Goal: Task Accomplishment & Management: Use online tool/utility

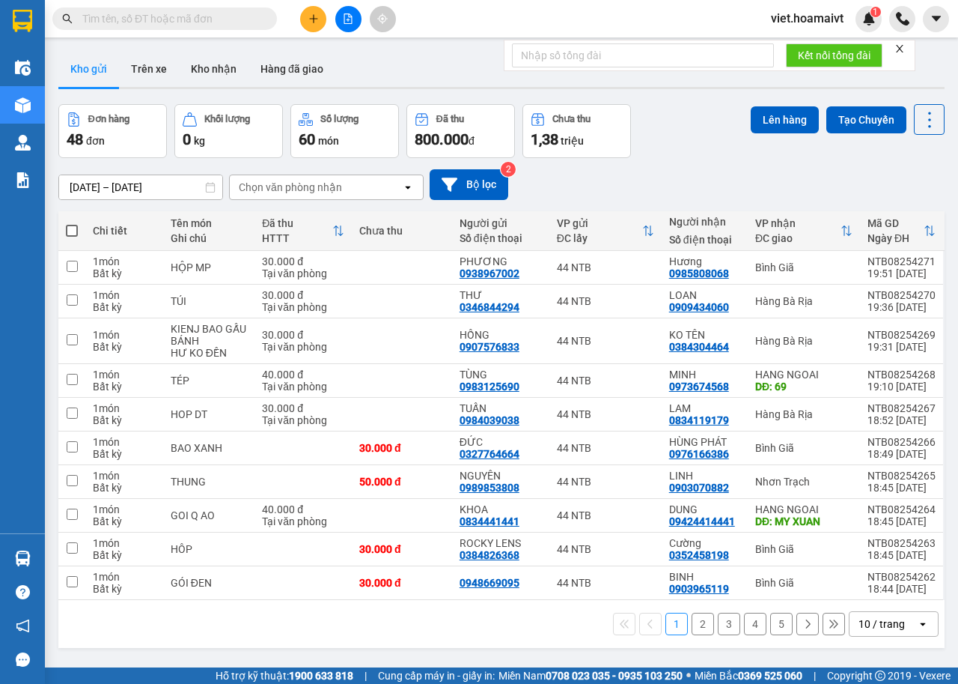
click at [859, 627] on div "10 / trang" at bounding box center [882, 623] width 46 height 15
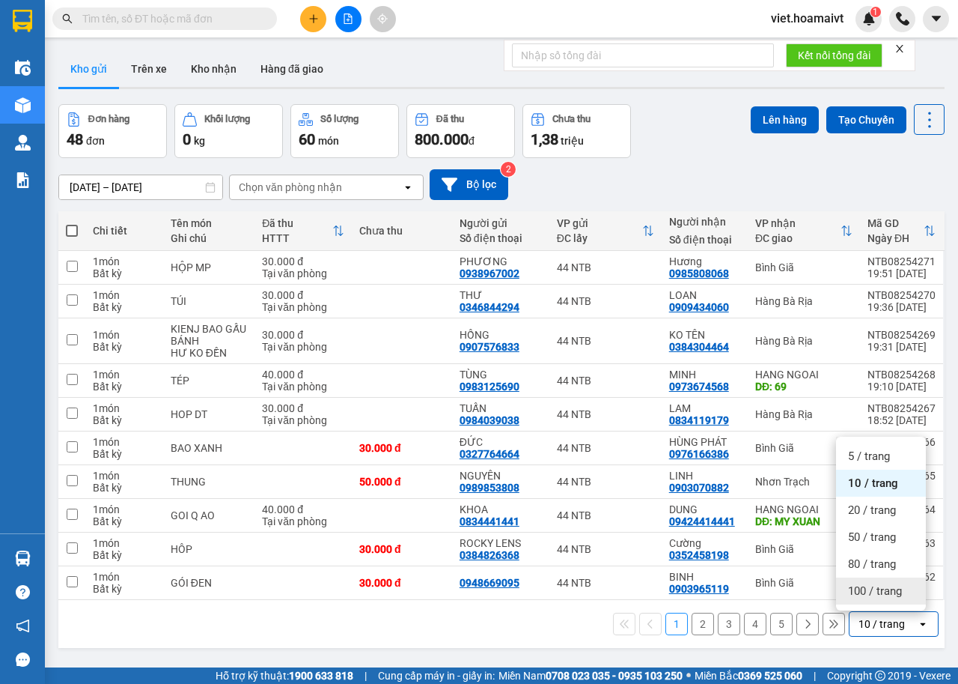
click at [857, 598] on div "100 / trang" at bounding box center [881, 590] width 90 height 27
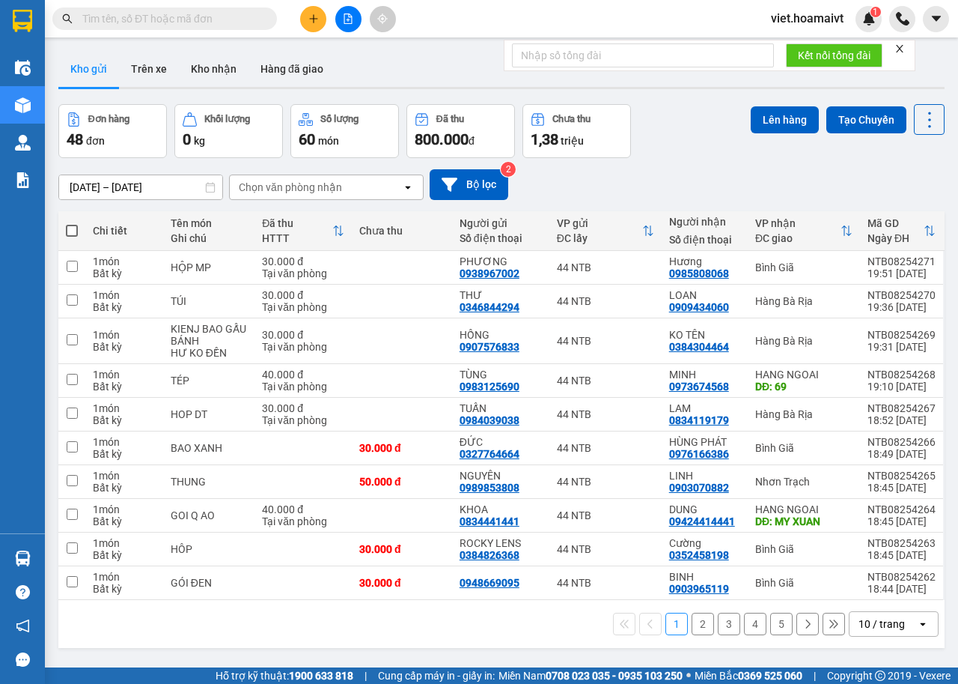
click at [859, 627] on div "10 / trang" at bounding box center [882, 623] width 46 height 15
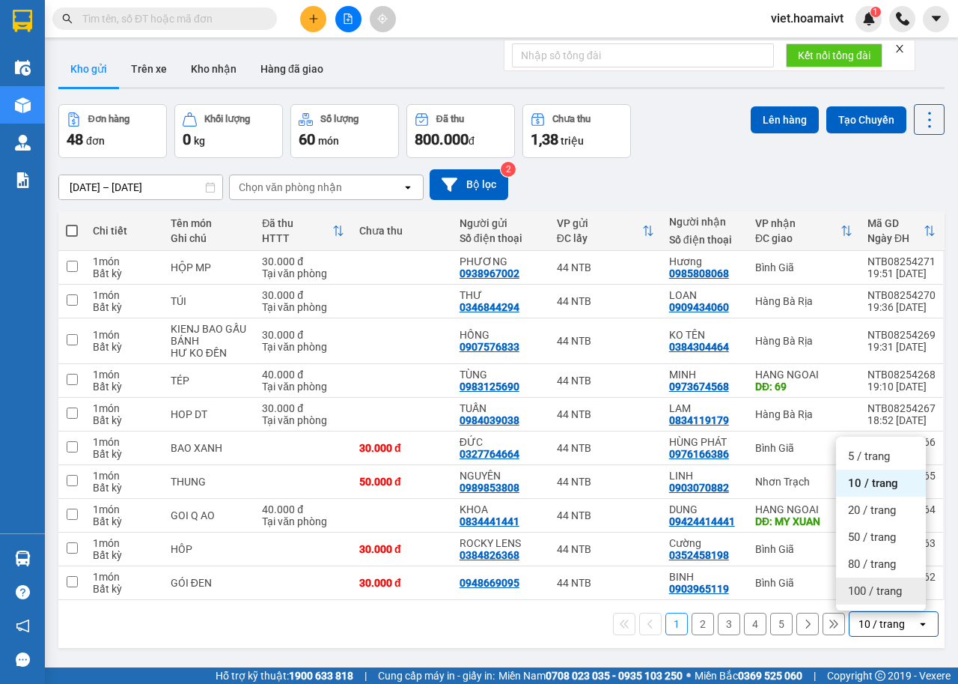
click at [866, 594] on span "100 / trang" at bounding box center [875, 590] width 54 height 15
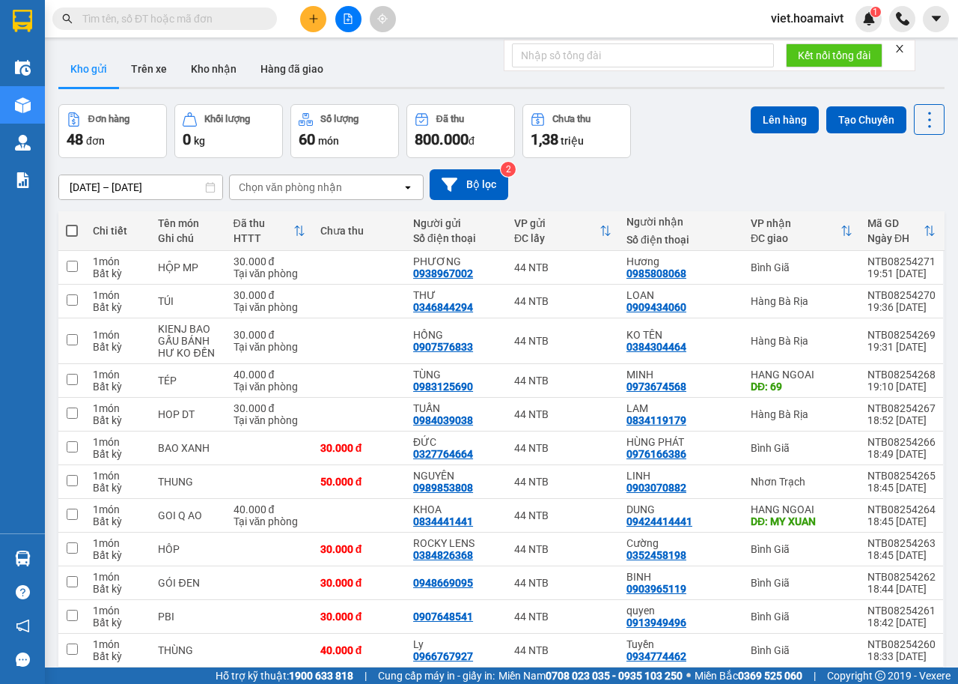
drag, startPoint x: 336, startPoint y: 180, endPoint x: 320, endPoint y: 171, distance: 18.1
click at [335, 181] on div "Chọn văn phòng nhận" at bounding box center [290, 187] width 103 height 15
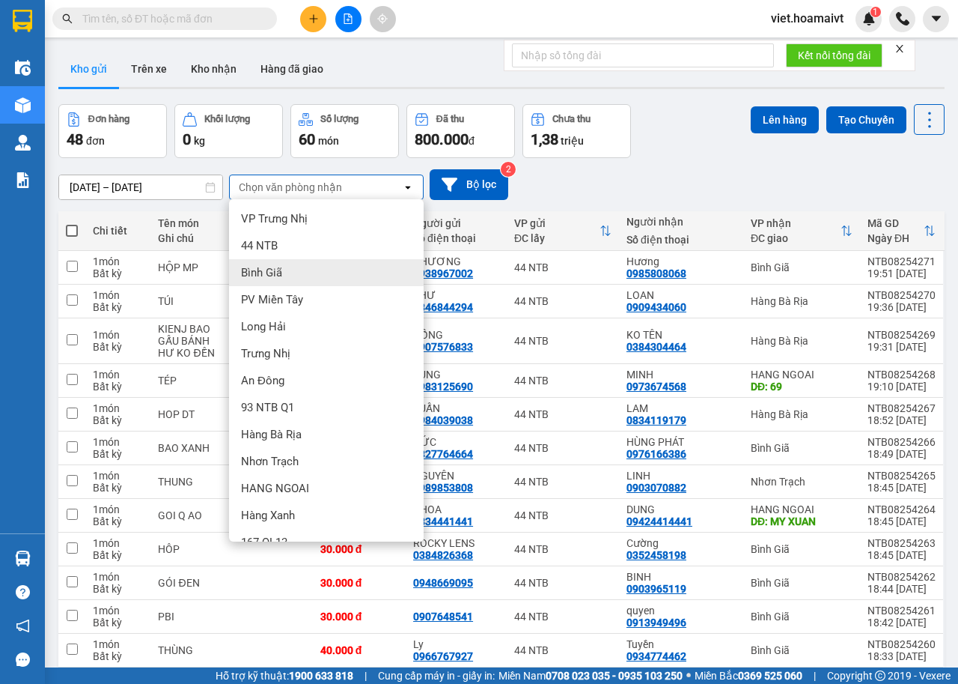
click at [324, 270] on div "Bình Giã" at bounding box center [326, 272] width 195 height 27
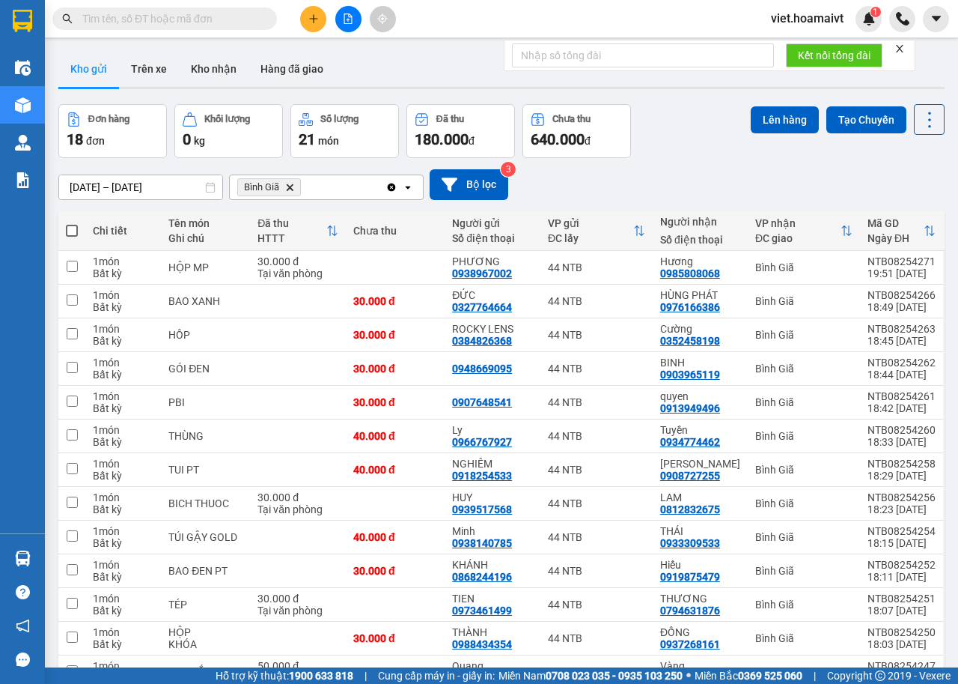
click at [71, 227] on span at bounding box center [72, 231] width 12 height 12
click at [72, 223] on input "checkbox" at bounding box center [72, 223] width 0 height 0
checkbox input "true"
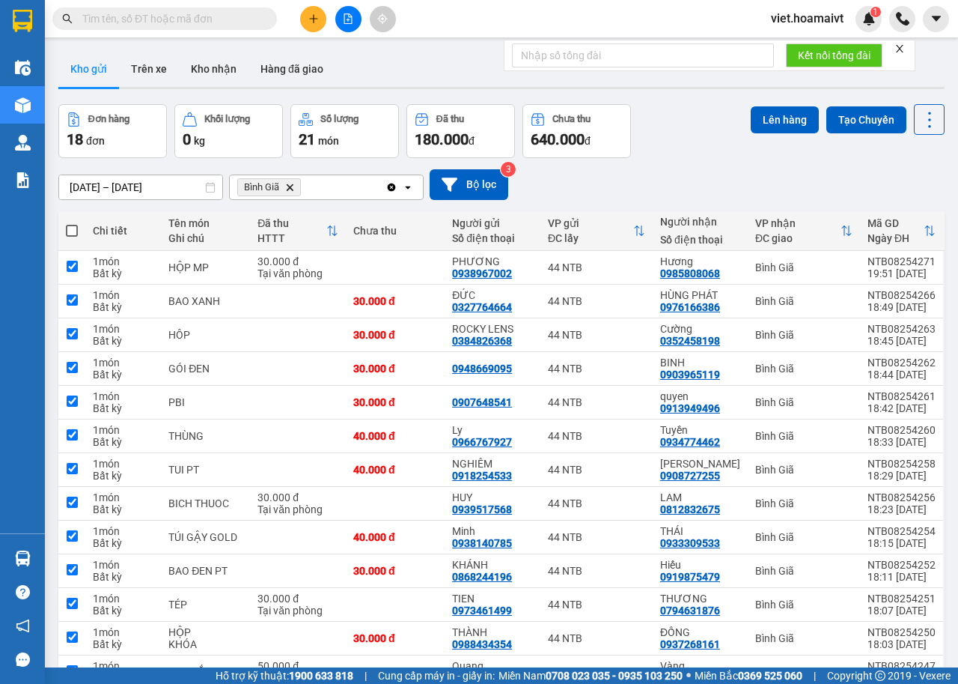
checkbox input "true"
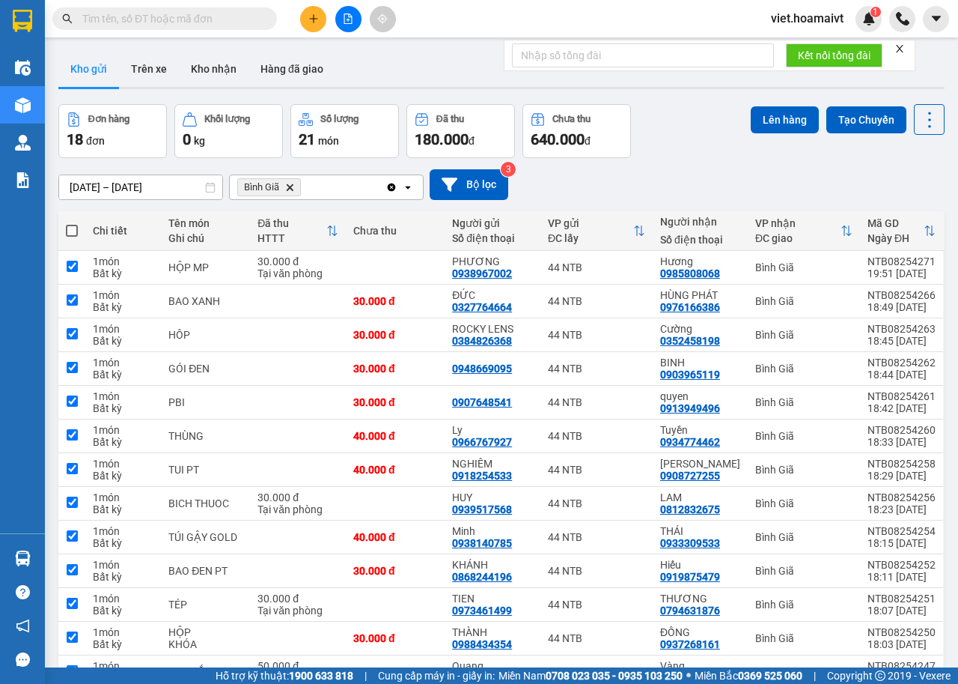
checkbox input "true"
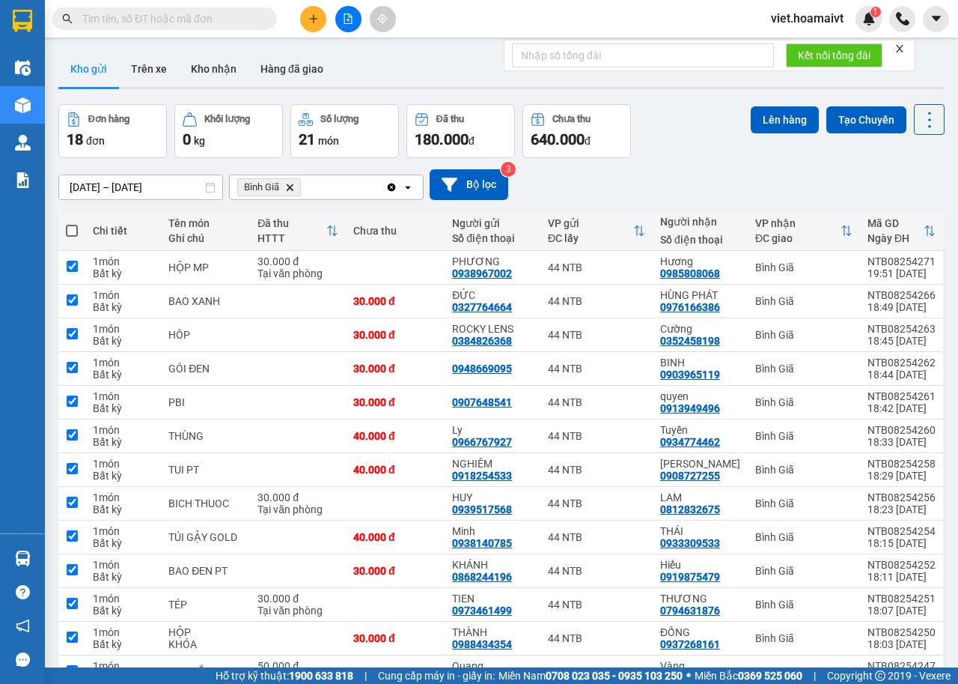
checkbox input "true"
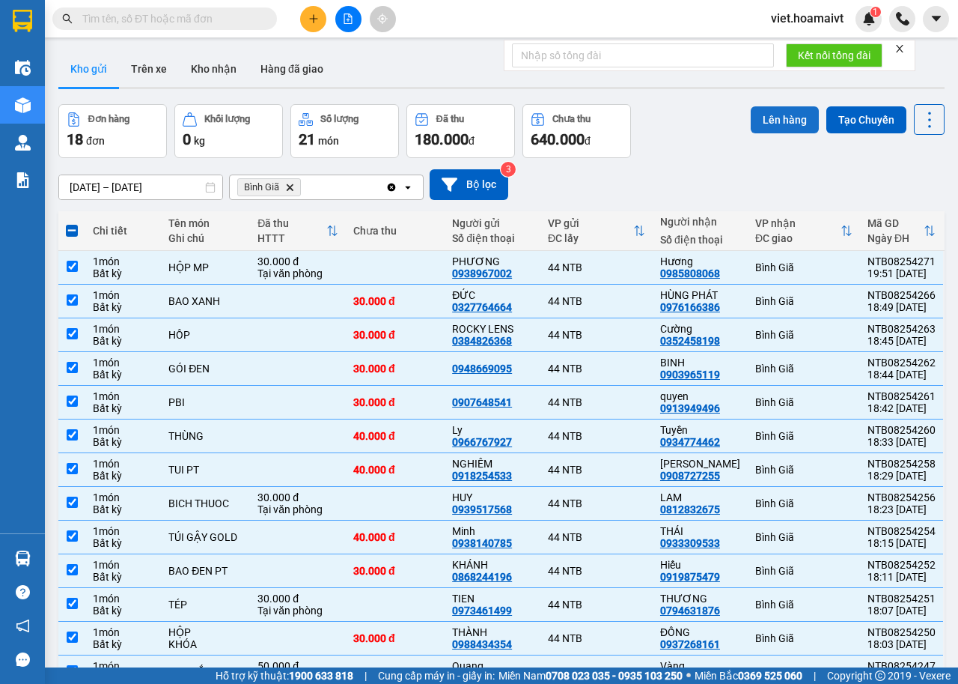
drag, startPoint x: 745, startPoint y: 115, endPoint x: 762, endPoint y: 132, distance: 24.4
click at [751, 116] on button "Lên hàng" at bounding box center [785, 119] width 68 height 27
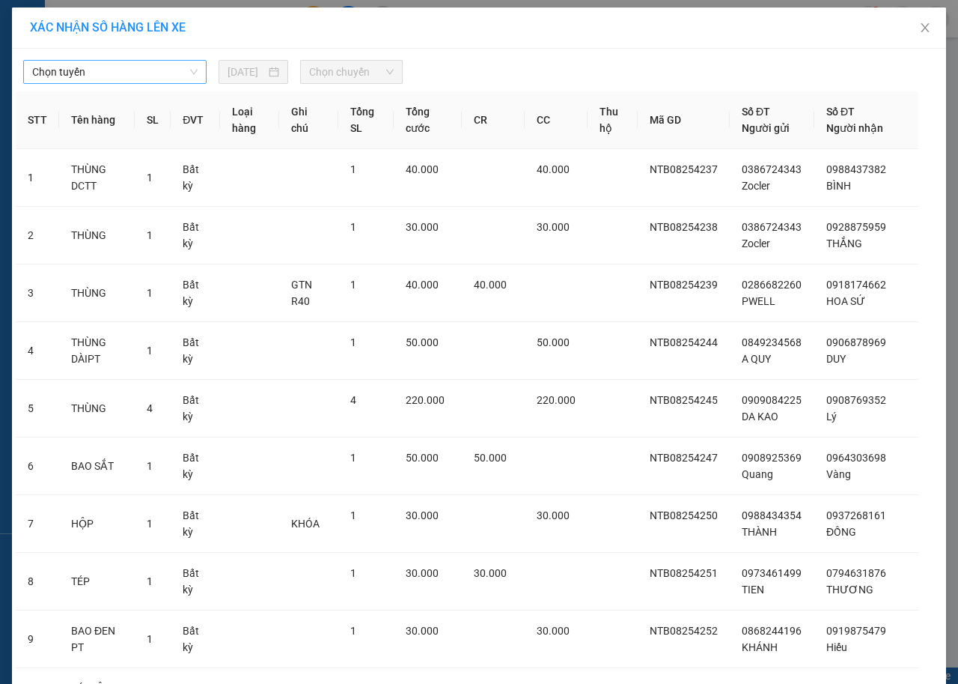
drag, startPoint x: 142, startPoint y: 78, endPoint x: 155, endPoint y: 82, distance: 14.0
click at [155, 82] on span "Chọn tuyến" at bounding box center [114, 72] width 165 height 22
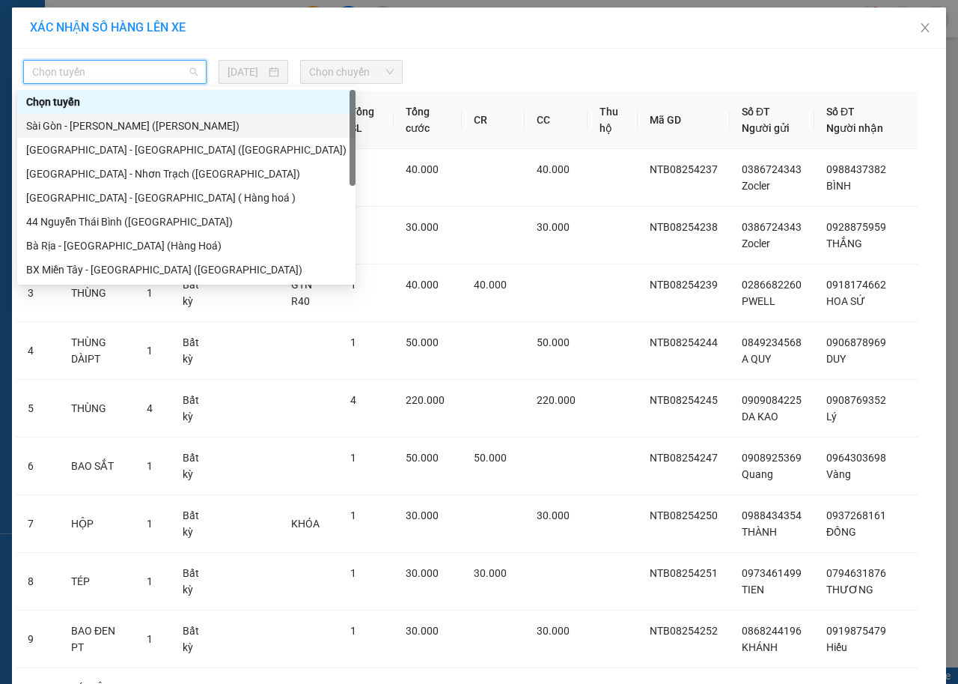
drag, startPoint x: 129, startPoint y: 130, endPoint x: 136, endPoint y: 130, distance: 7.5
click at [130, 130] on div "Sài Gòn - Vũng Tàu (Hàng Hoá)" at bounding box center [186, 126] width 320 height 16
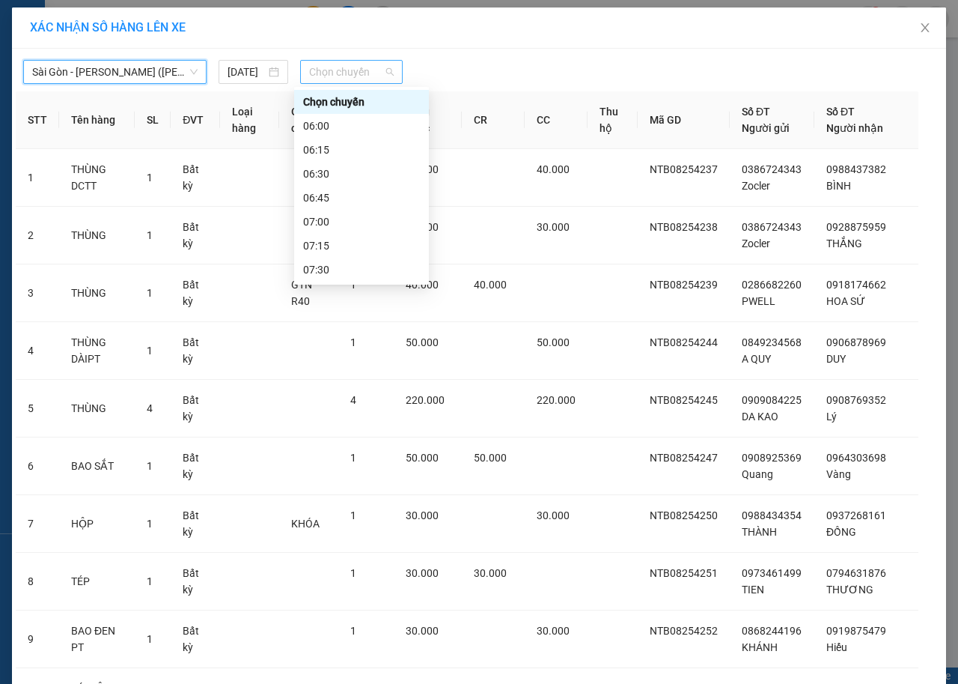
click at [327, 79] on span "Chọn chuyến" at bounding box center [351, 72] width 84 height 22
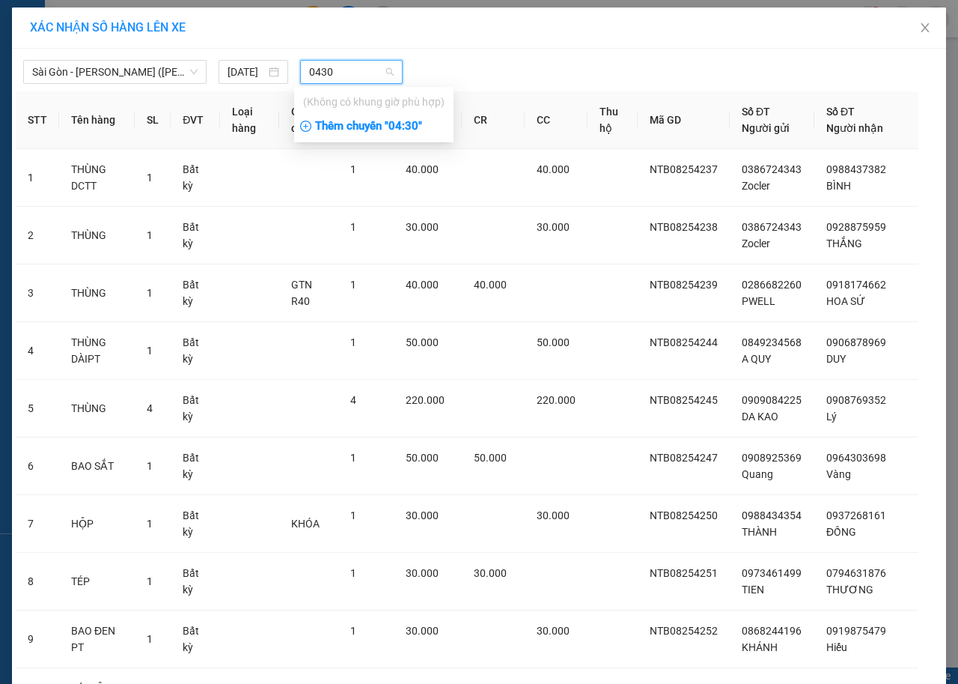
type input "0430"
click at [416, 133] on div "Thêm chuyến " 04:30 "" at bounding box center [373, 126] width 159 height 25
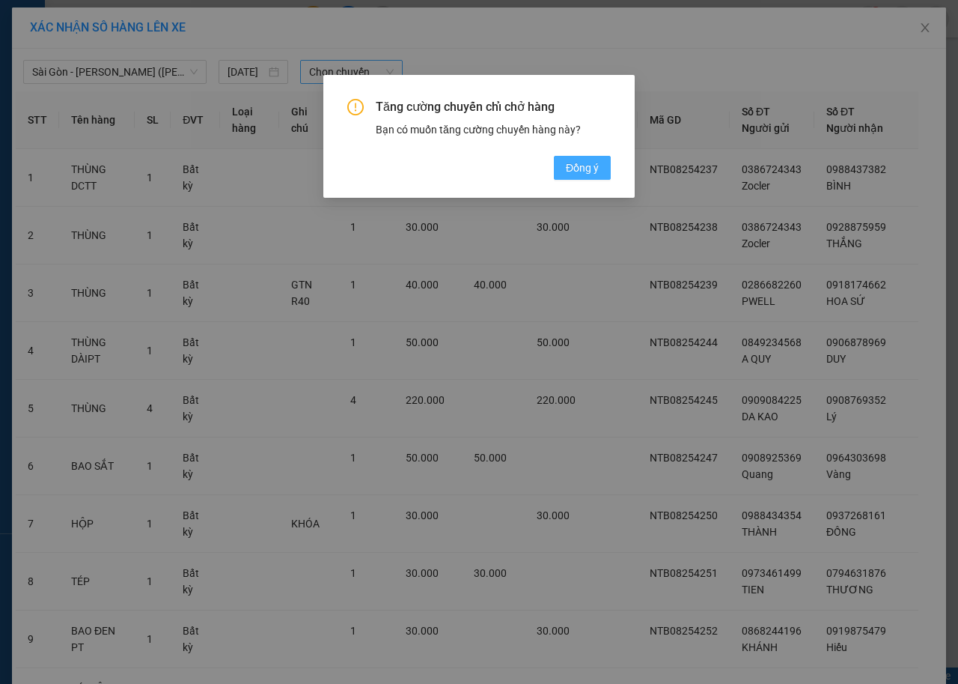
click at [597, 160] on span "Đồng ý" at bounding box center [582, 167] width 33 height 16
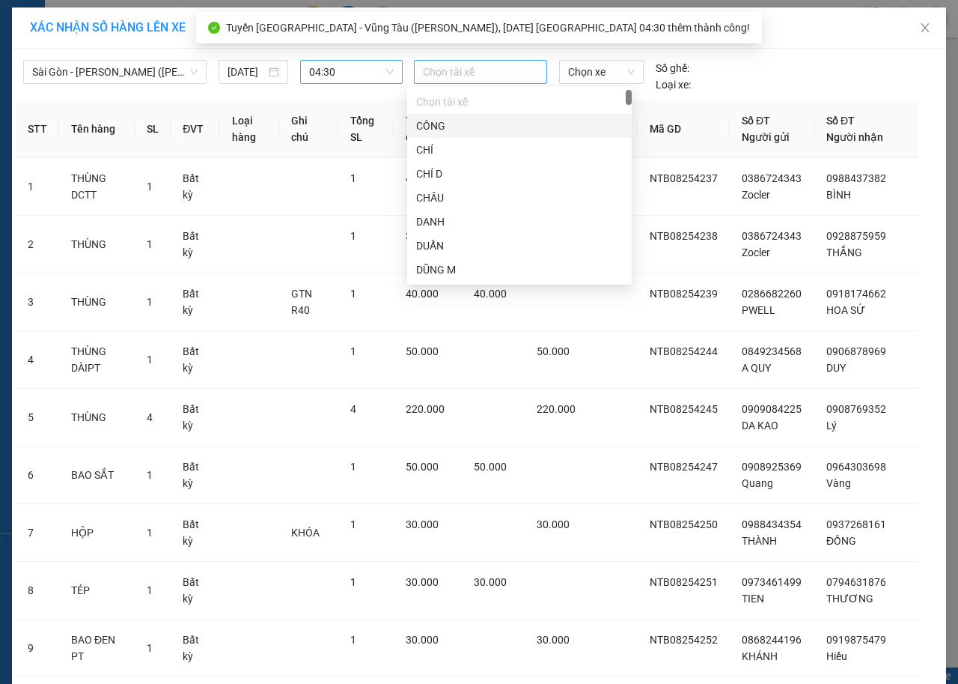
click at [454, 75] on div at bounding box center [481, 72] width 126 height 18
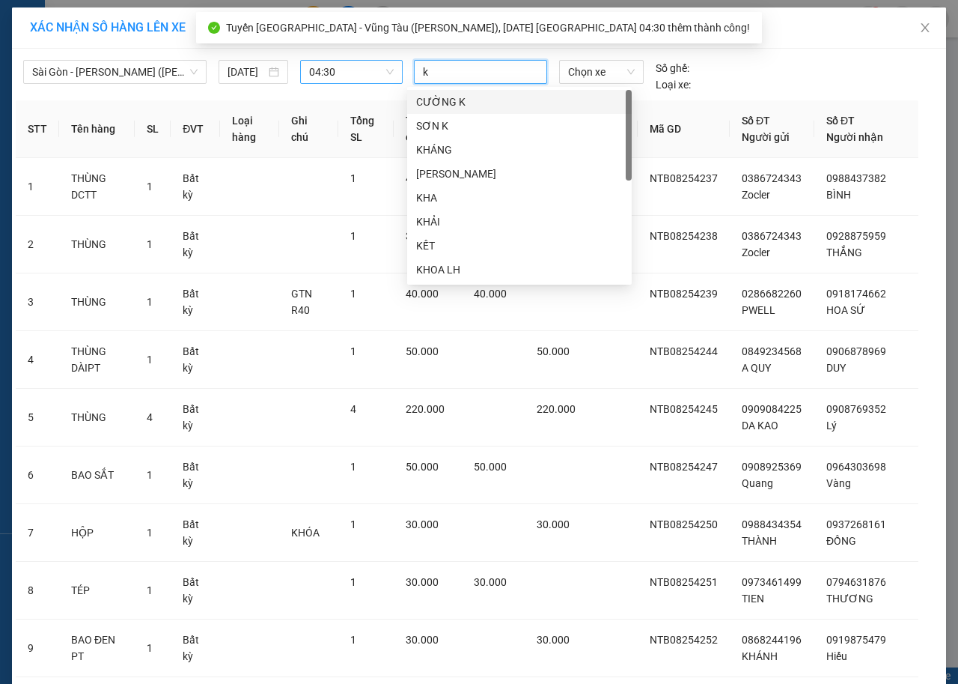
type input "ke"
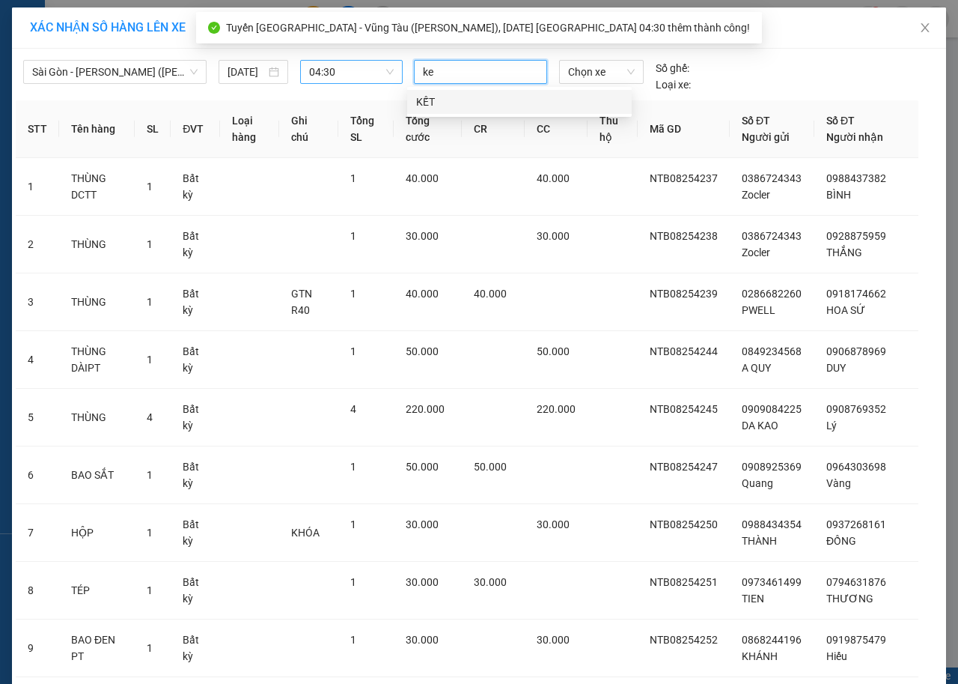
click at [465, 100] on div "KẾT" at bounding box center [519, 102] width 207 height 16
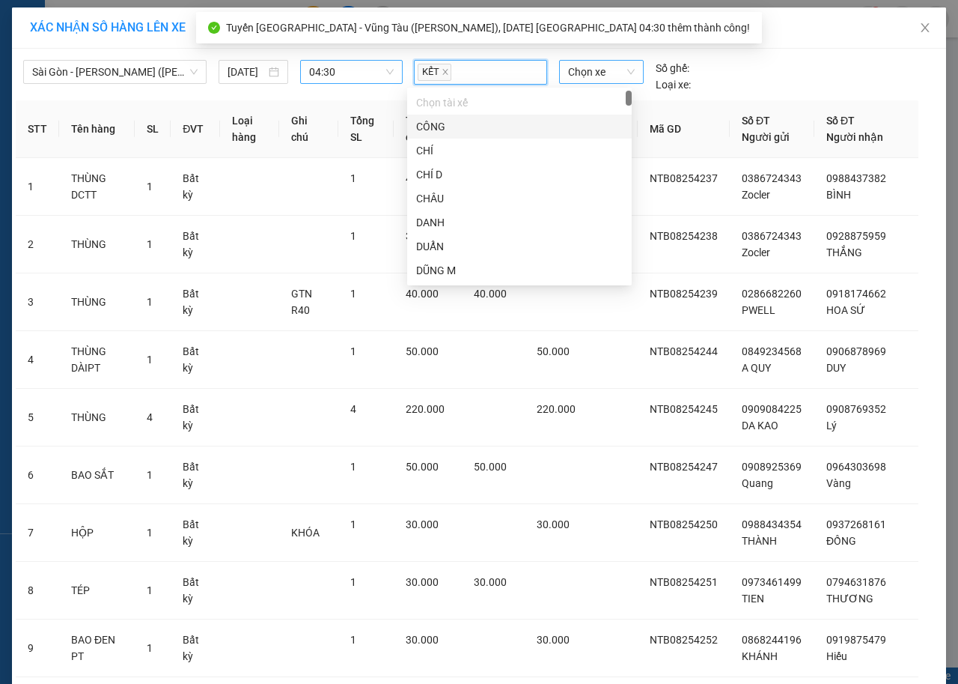
click at [608, 72] on span "Chọn xe" at bounding box center [601, 72] width 67 height 22
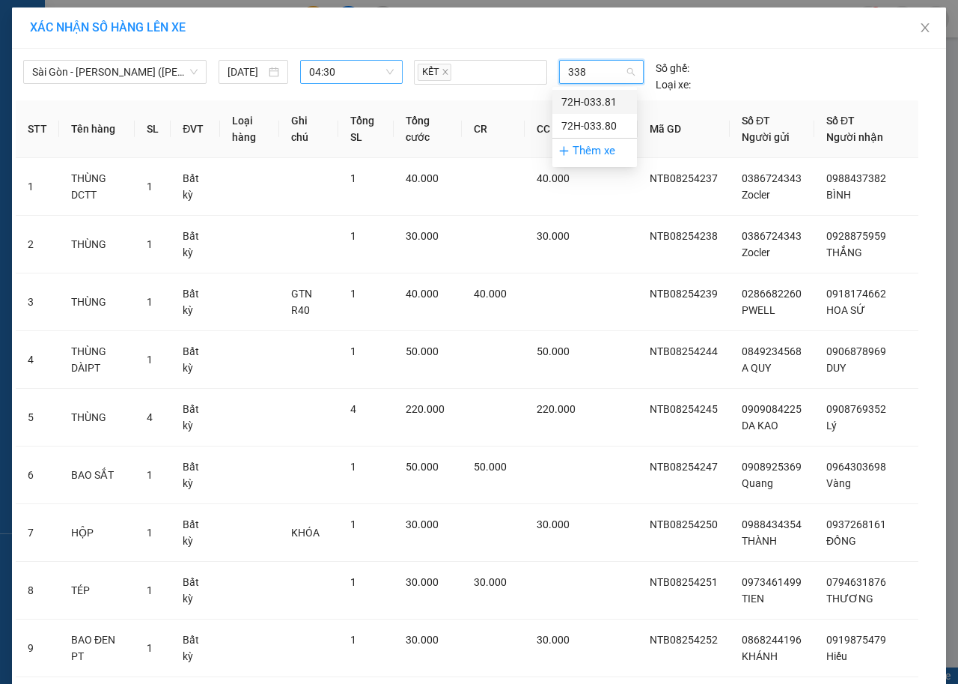
type input "3380"
click at [599, 96] on div "72H-033.80" at bounding box center [595, 102] width 67 height 16
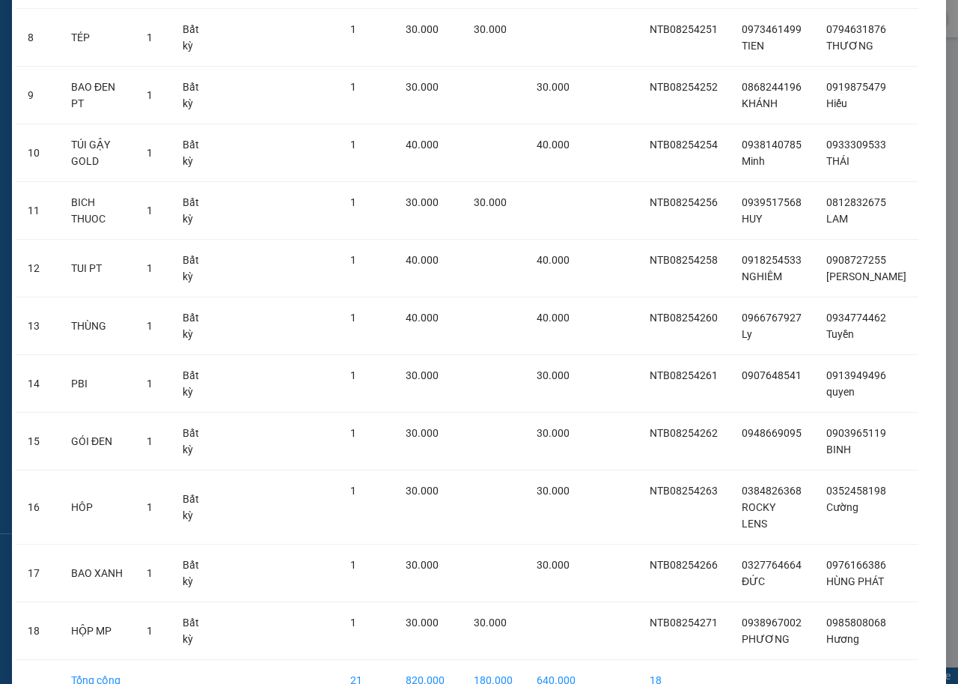
scroll to position [646, 0]
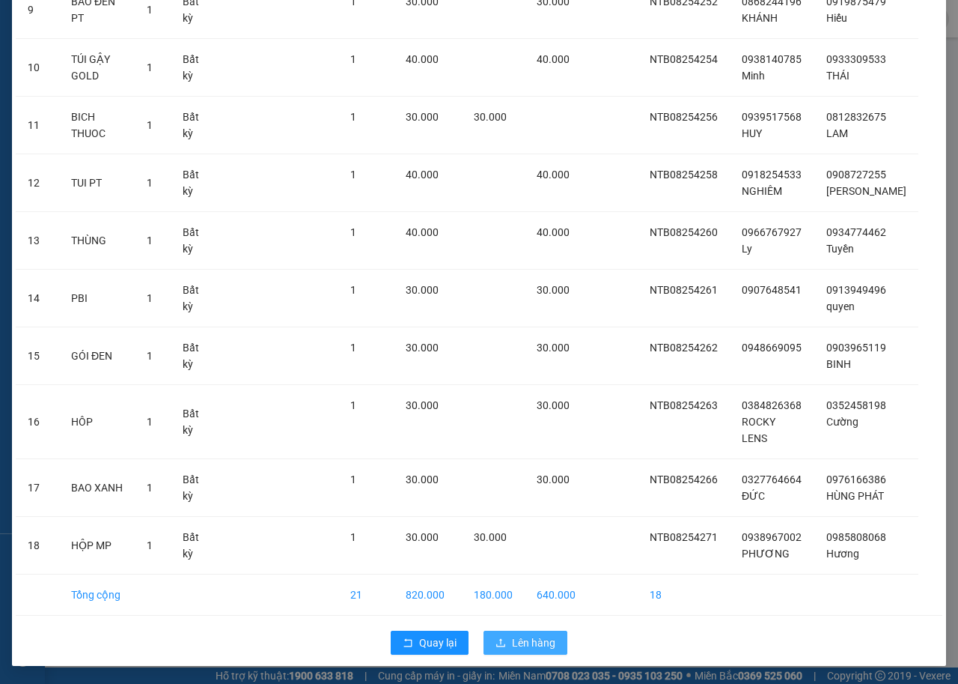
click at [535, 646] on span "Lên hàng" at bounding box center [533, 642] width 43 height 16
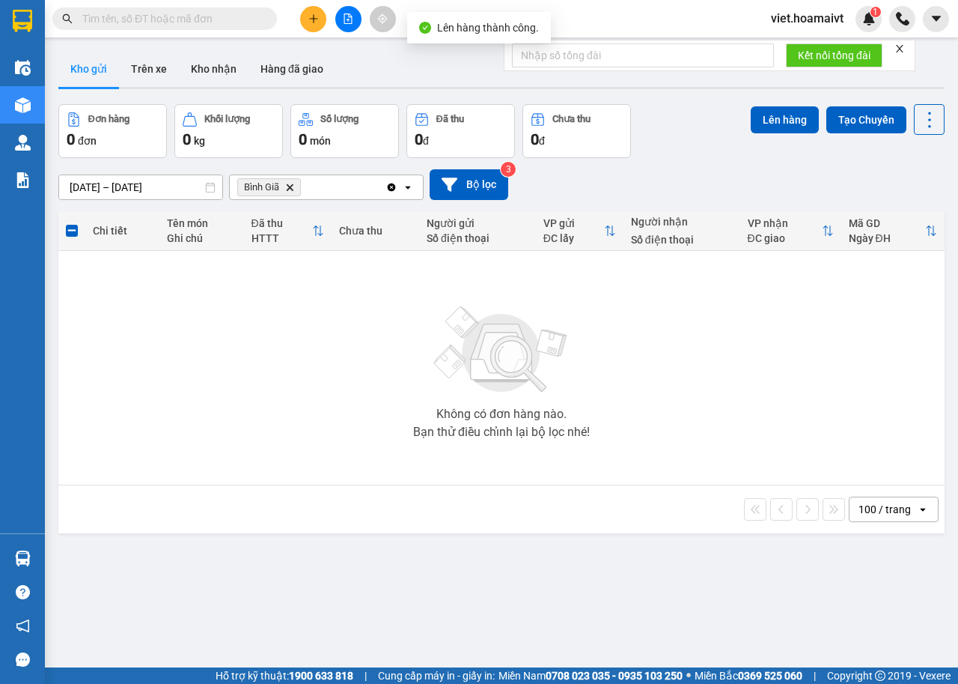
click at [290, 185] on icon "Delete" at bounding box center [289, 187] width 9 height 9
